Goal: Submit feedback/report problem

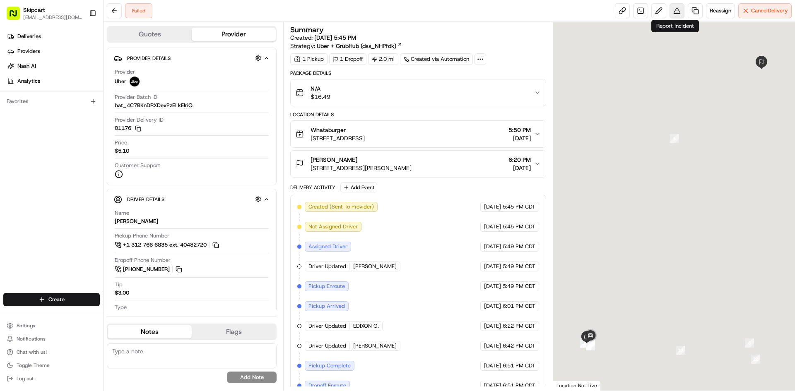
click at [677, 11] on button at bounding box center [676, 10] width 15 height 15
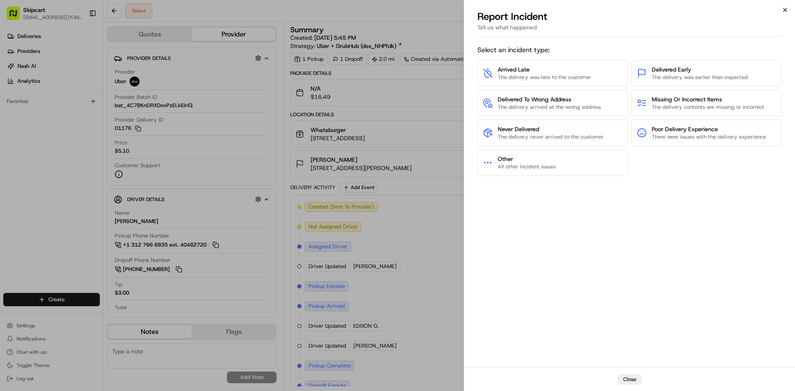
click at [786, 10] on icon "button" at bounding box center [784, 10] width 7 height 7
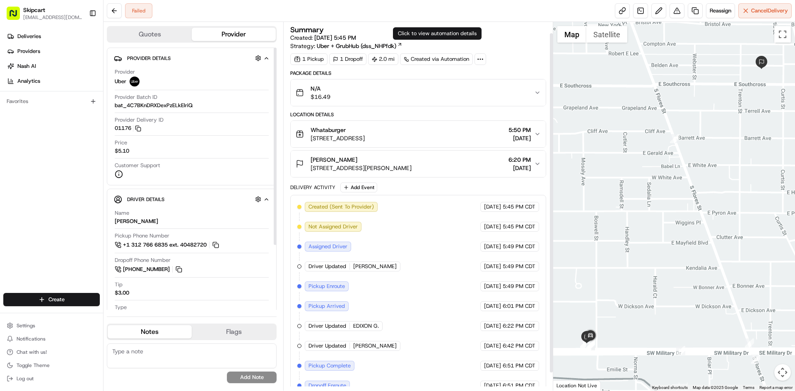
scroll to position [31, 0]
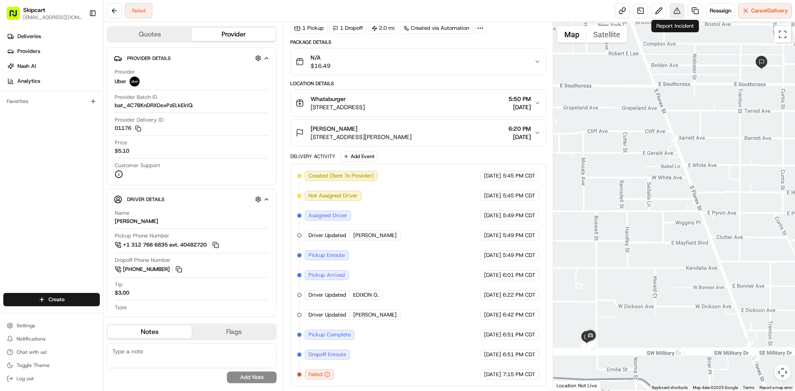
click at [674, 13] on button at bounding box center [676, 10] width 15 height 15
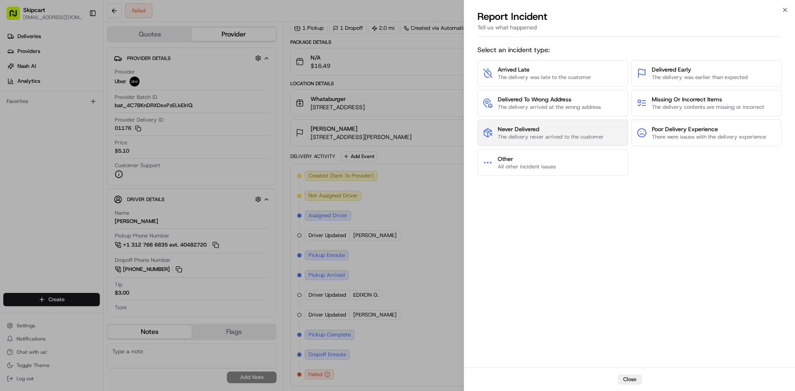
click at [534, 136] on span "The delivery never arrived to the customer" at bounding box center [550, 136] width 106 height 7
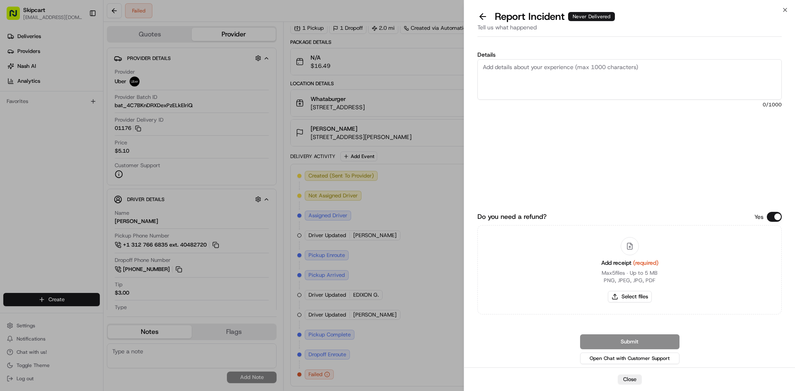
click at [647, 70] on textarea "Details" at bounding box center [629, 79] width 304 height 41
click at [630, 297] on button "Select files" at bounding box center [630, 297] width 44 height 12
type input "C:\fakepath\1.png"
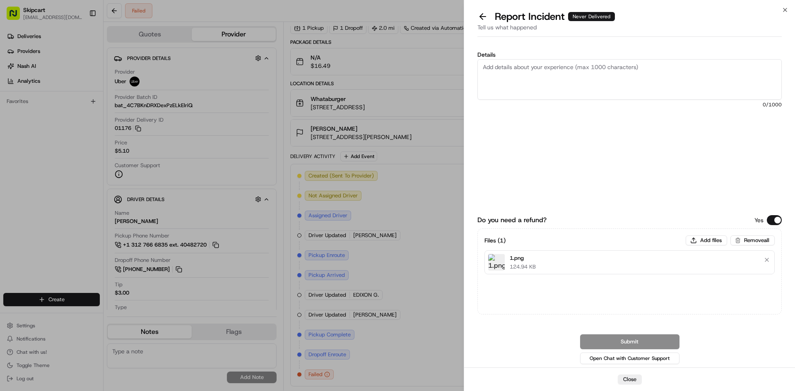
click at [576, 62] on textarea "Details" at bounding box center [629, 79] width 304 height 41
paste textarea "Customer reported non-delivery, driver cancelled of order after receiving items…"
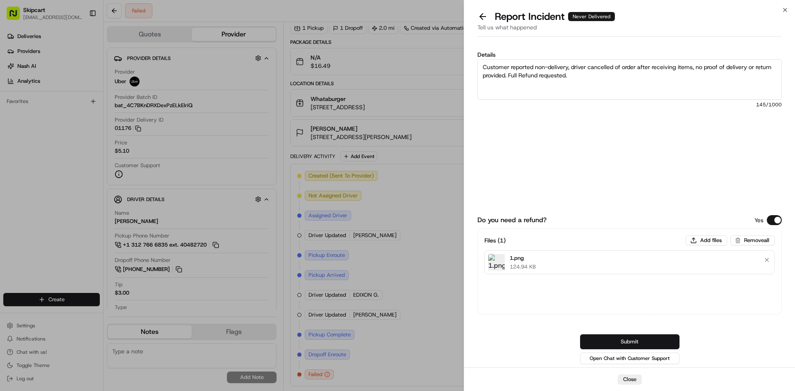
type textarea "Customer reported non-delivery, driver cancelled of order after receiving items…"
click at [627, 341] on button "Submit" at bounding box center [629, 341] width 99 height 15
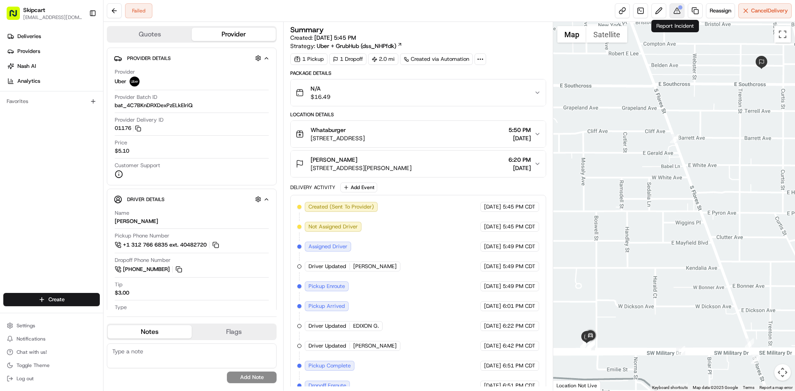
click at [673, 15] on button at bounding box center [676, 10] width 15 height 15
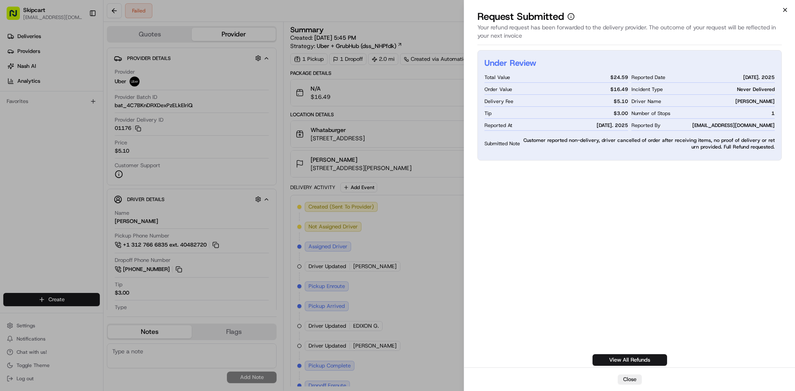
click at [785, 11] on icon "button" at bounding box center [784, 10] width 7 height 7
